Goal: Find specific fact: Find specific fact

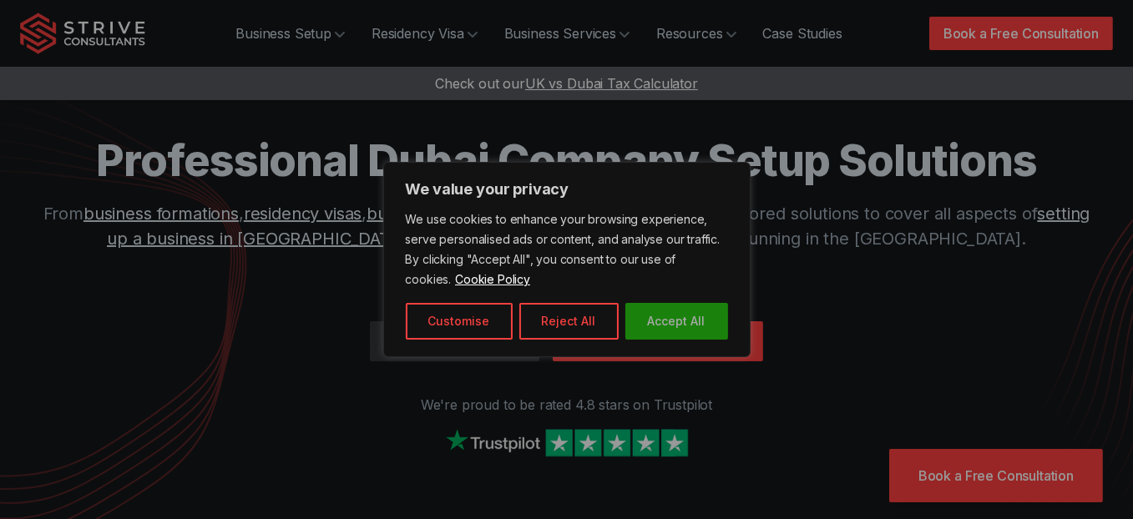
click at [654, 327] on button "Accept All" at bounding box center [676, 321] width 103 height 37
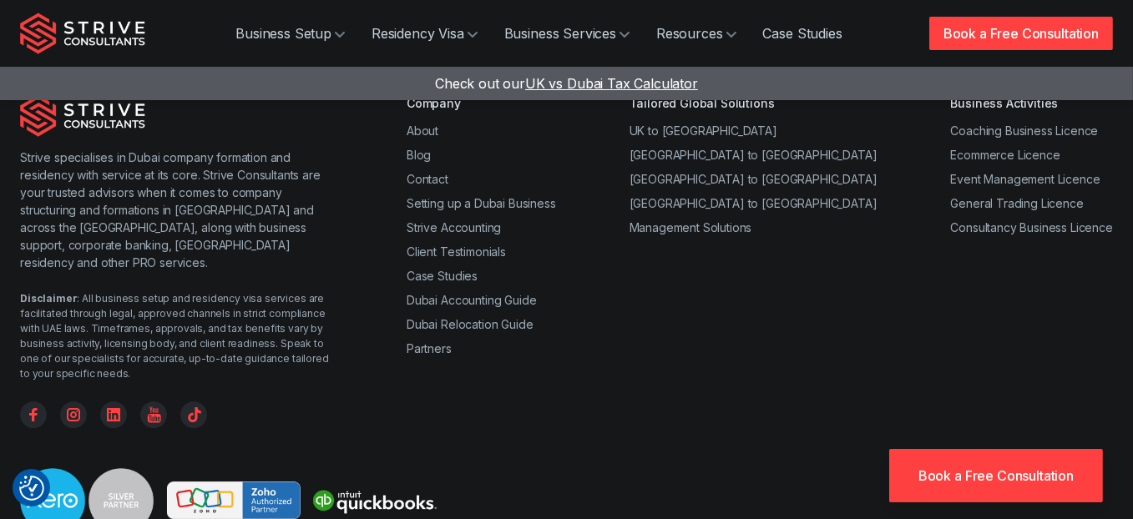
scroll to position [6686, 0]
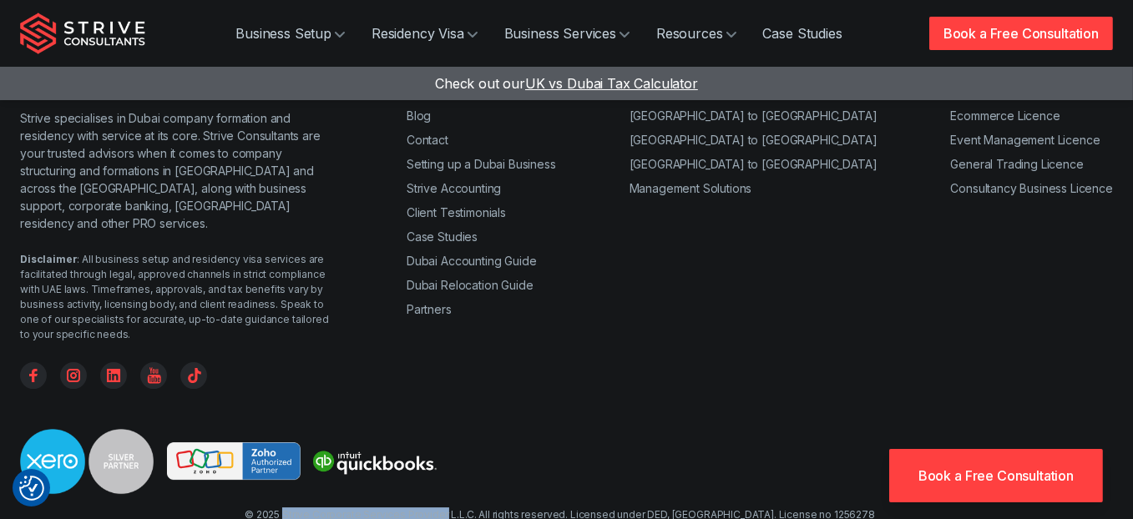
drag, startPoint x: 330, startPoint y: 396, endPoint x: 489, endPoint y: 404, distance: 158.9
click at [803, 429] on div at bounding box center [566, 468] width 1093 height 78
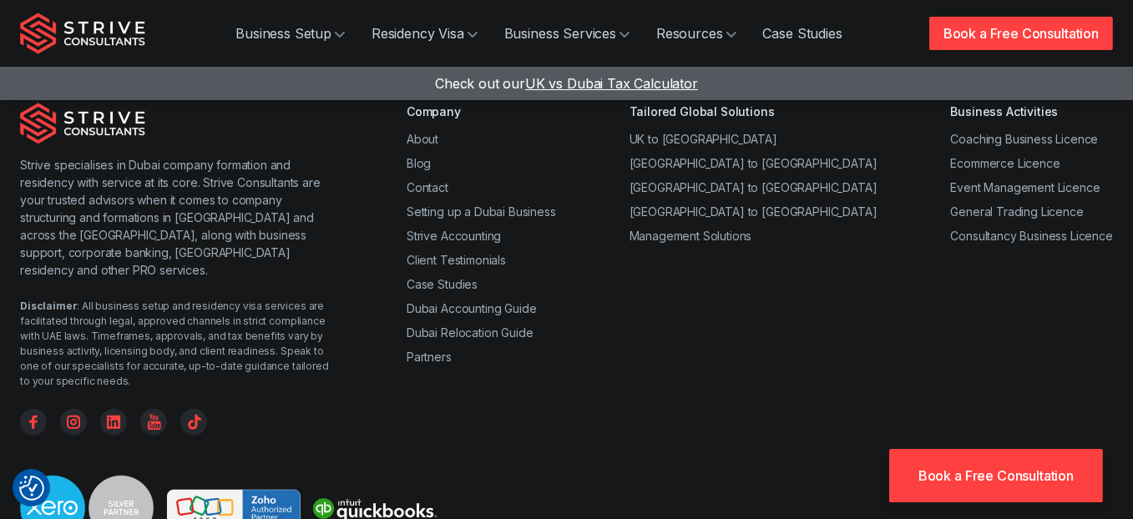
scroll to position [1885, 0]
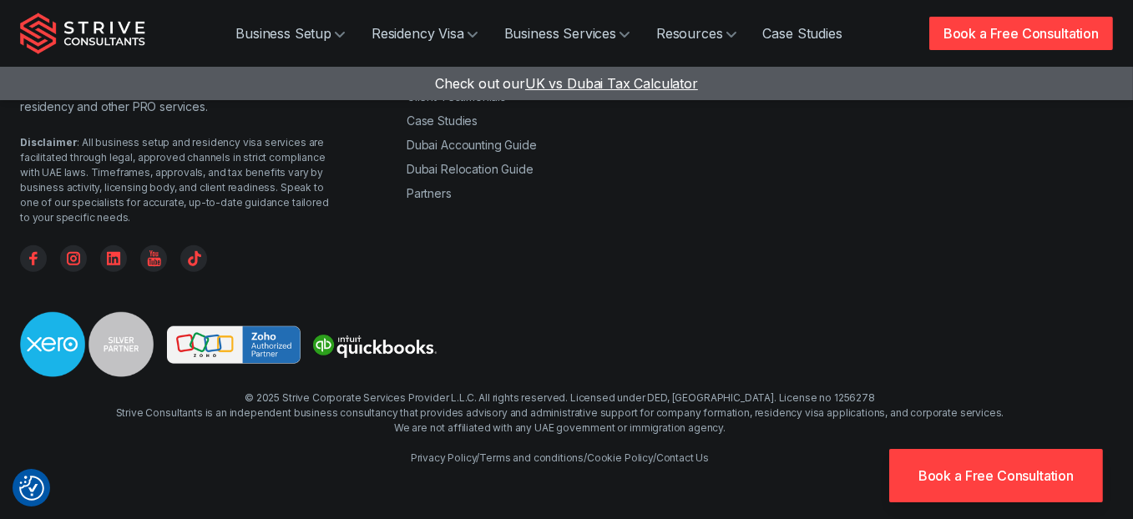
click at [526, 453] on link "Terms and conditions" at bounding box center [531, 458] width 104 height 13
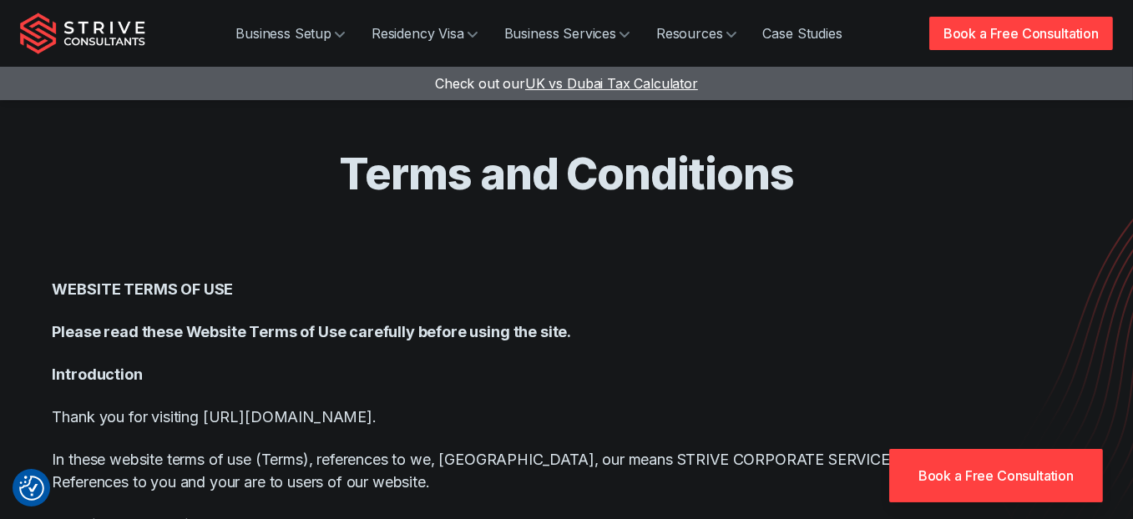
click at [624, 321] on p "Please read these Website Terms of Use carefully before using the site." at bounding box center [567, 332] width 1029 height 23
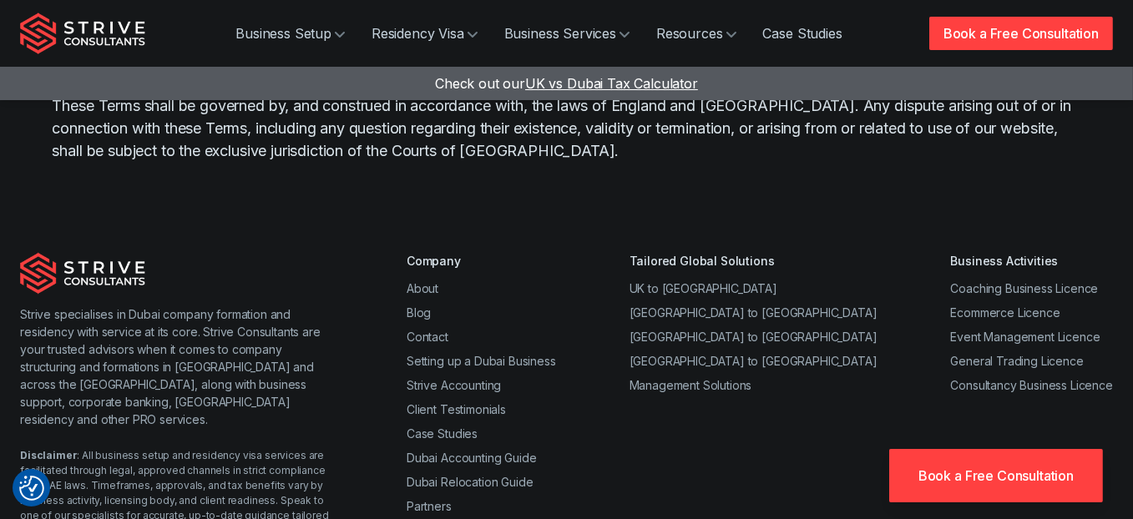
scroll to position [4848, 0]
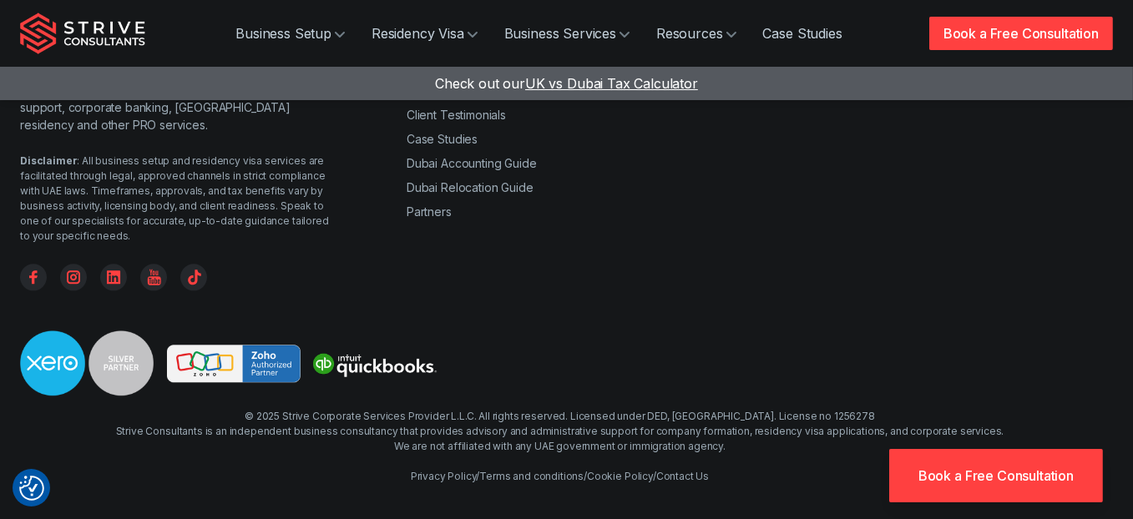
click at [432, 451] on div "© 2025 Strive Corporate Services Provider L.L.C. All rights reserved. Licensed …" at bounding box center [560, 446] width 889 height 75
click at [423, 470] on link "Privacy Policy" at bounding box center [444, 476] width 66 height 13
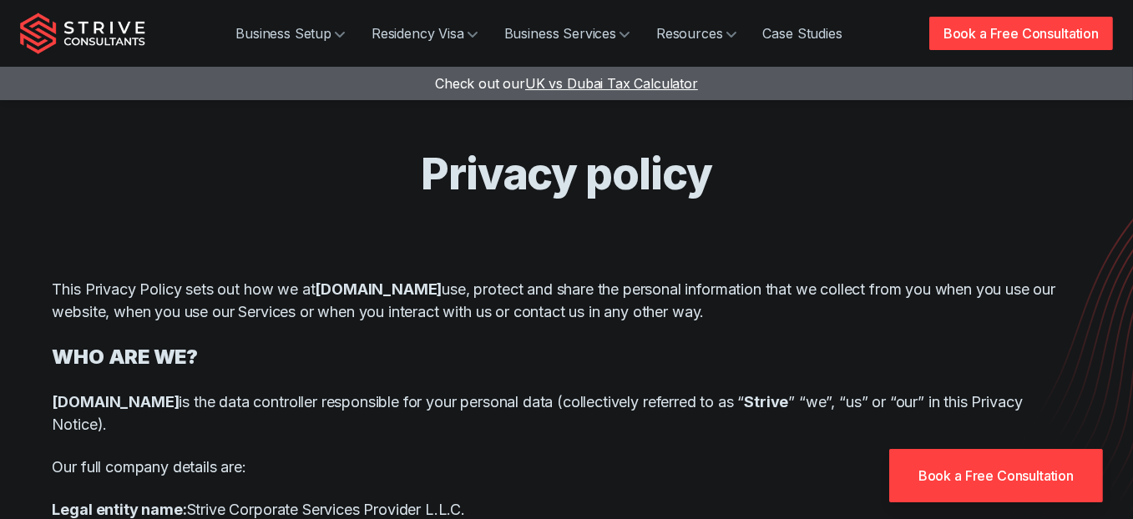
click at [561, 359] on h4 "WHO ARE WE?" at bounding box center [567, 357] width 1029 height 28
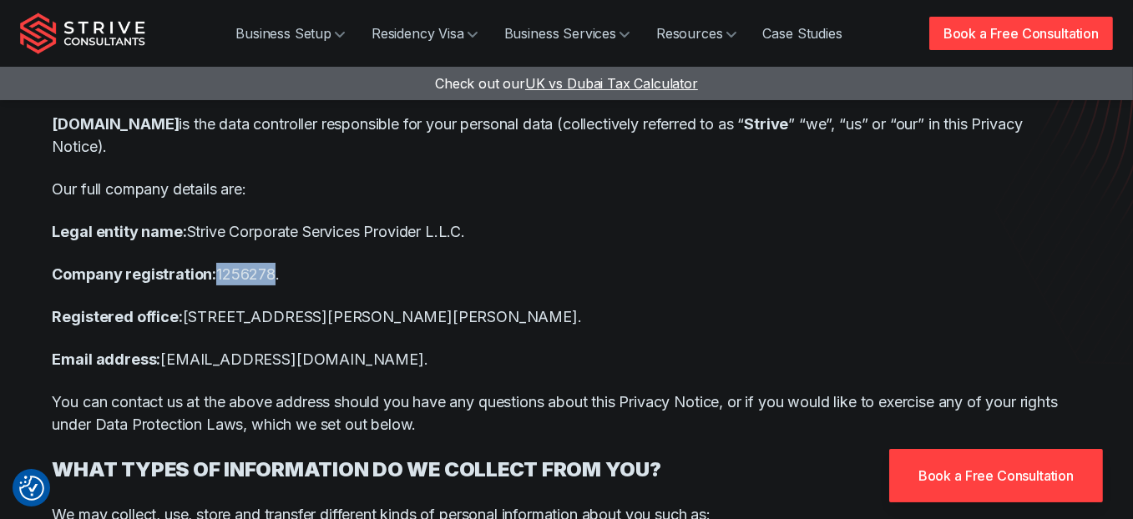
drag, startPoint x: 215, startPoint y: 274, endPoint x: 270, endPoint y: 272, distance: 55.1
click at [270, 272] on p "Company registration: 1256278." at bounding box center [567, 274] width 1029 height 23
copy p "1256278"
click at [706, 224] on p "Legal entity name: Strive Corporate Services Provider L.L.C." at bounding box center [567, 231] width 1029 height 23
